Goal: Task Accomplishment & Management: Use online tool/utility

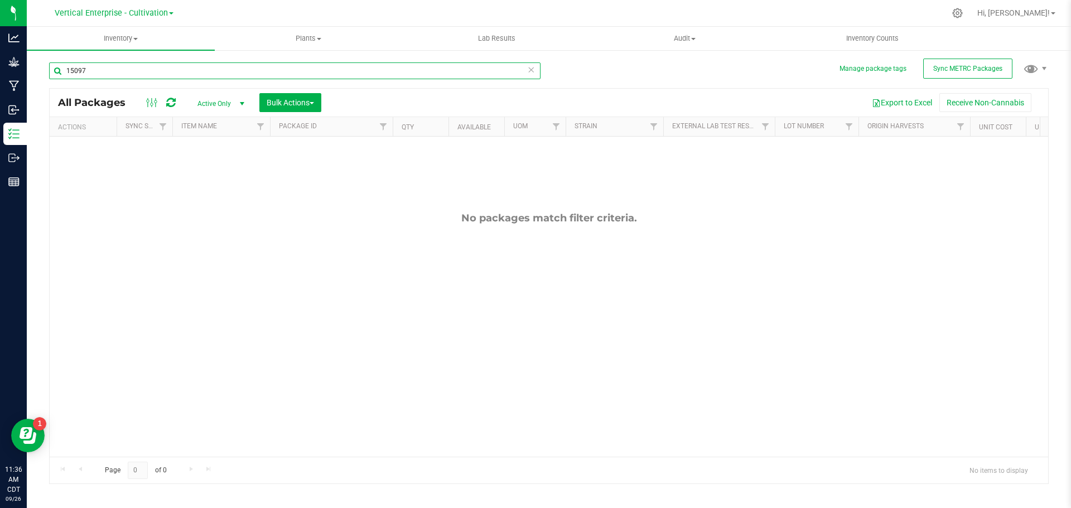
drag, startPoint x: 90, startPoint y: 73, endPoint x: 42, endPoint y: 78, distance: 47.6
click at [42, 78] on div "Manage package tags Sync METRC Packages 15097 All Packages Active Only Active O…" at bounding box center [549, 219] width 1044 height 340
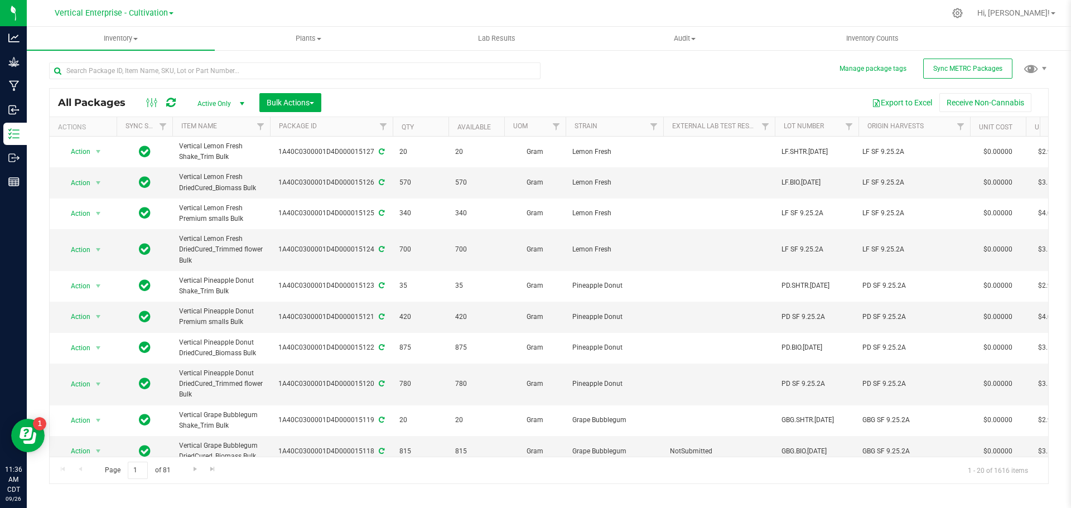
click at [949, 84] on div "All Packages Active Only Active Only Lab Samples Locked All External Internal B…" at bounding box center [548, 268] width 999 height 432
click at [948, 67] on span "Sync METRC Packages" at bounding box center [967, 69] width 69 height 8
